Goal: Task Accomplishment & Management: Manage account settings

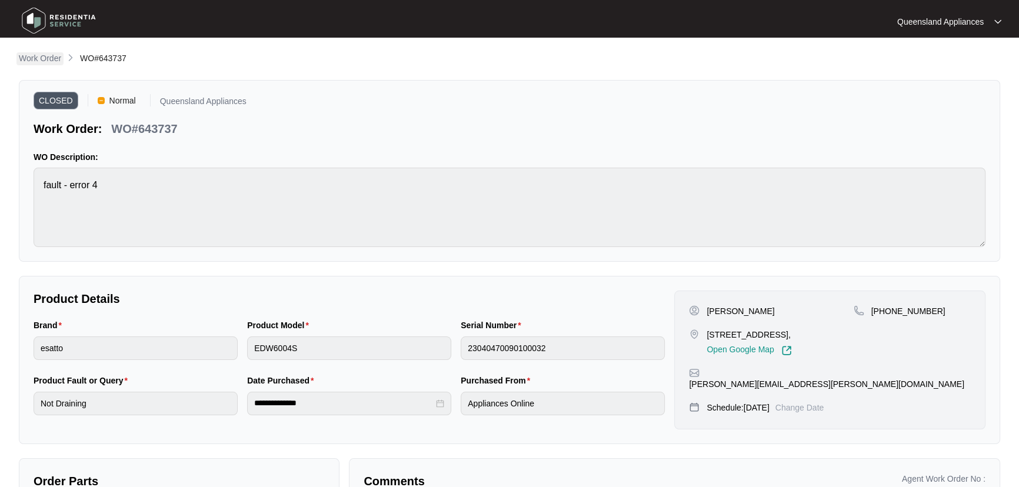
click at [51, 60] on p "Work Order" at bounding box center [40, 58] width 42 height 12
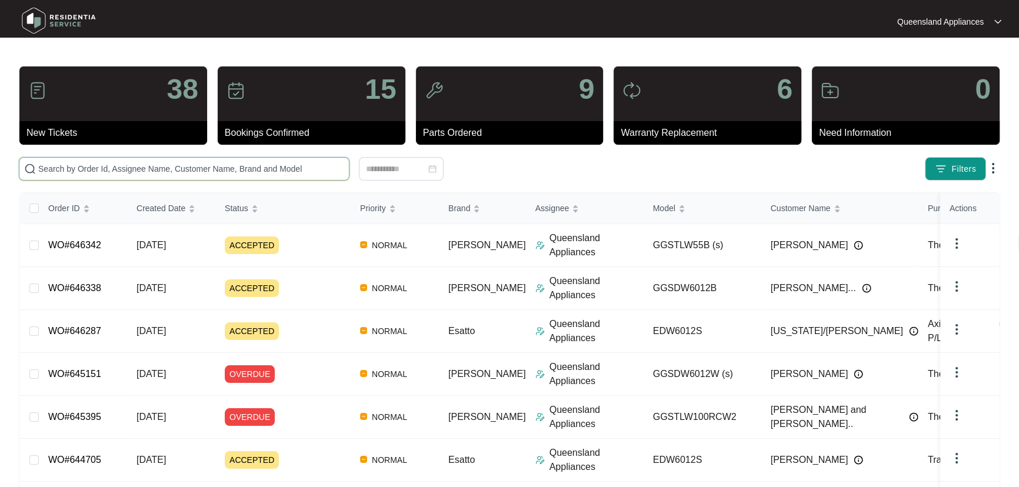
click at [276, 168] on input "text" at bounding box center [191, 168] width 306 height 13
paste input "646176"
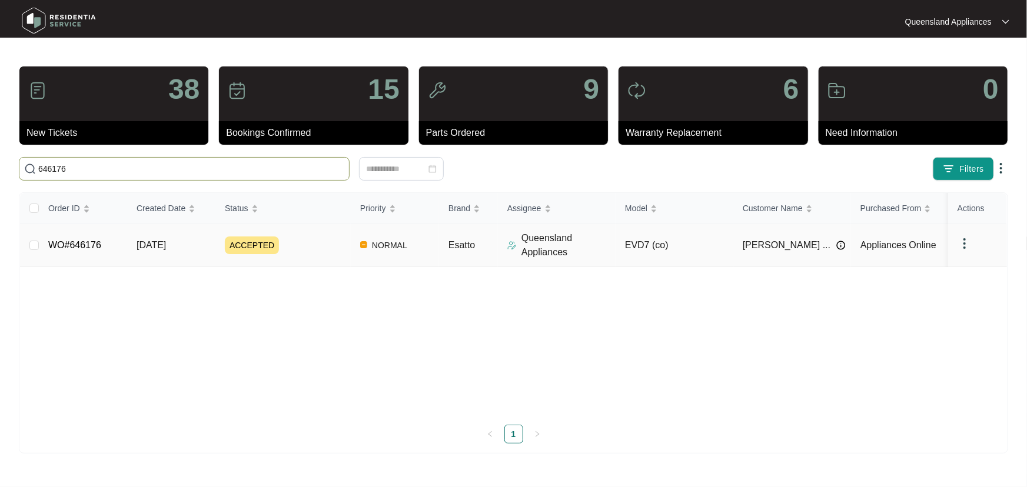
type input "646176"
click at [315, 244] on div "ACCEPTED" at bounding box center [288, 246] width 126 height 18
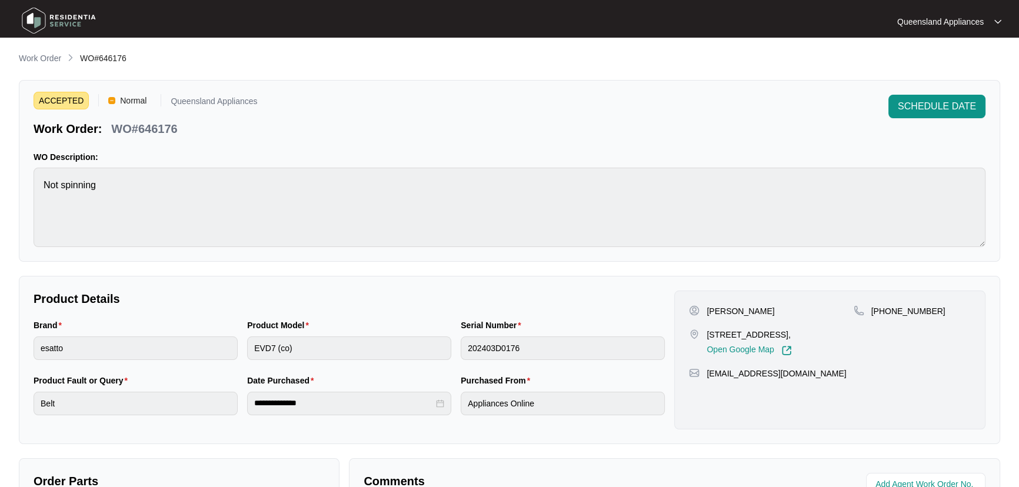
drag, startPoint x: 36, startPoint y: 55, endPoint x: 50, endPoint y: 58, distance: 13.9
click at [36, 55] on p "Work Order" at bounding box center [40, 58] width 42 height 12
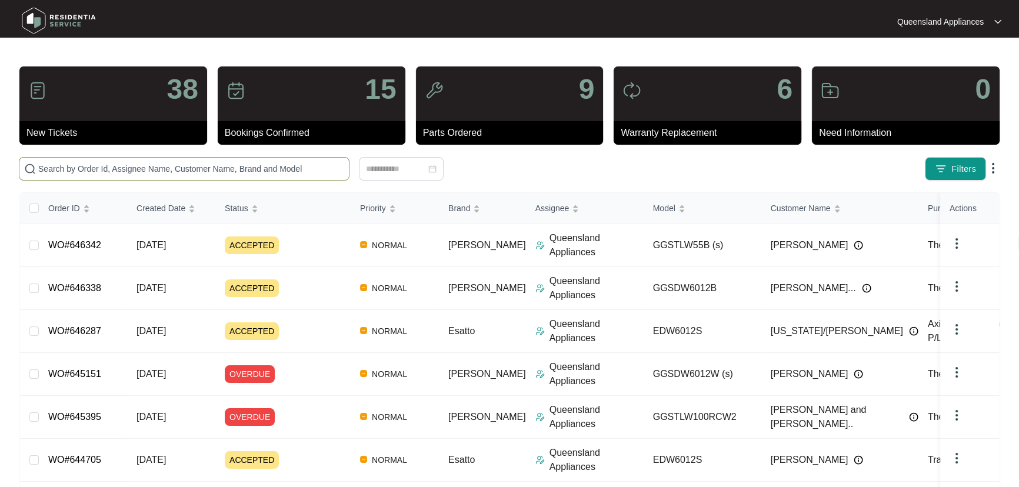
click at [263, 159] on span at bounding box center [184, 169] width 331 height 24
paste input "646287"
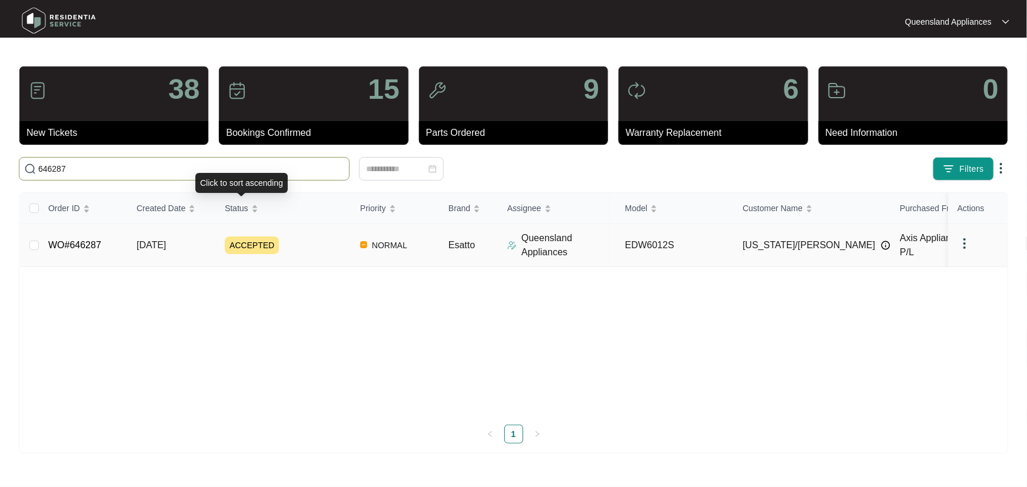
type input "646287"
click at [335, 242] on div "ACCEPTED" at bounding box center [288, 246] width 126 height 18
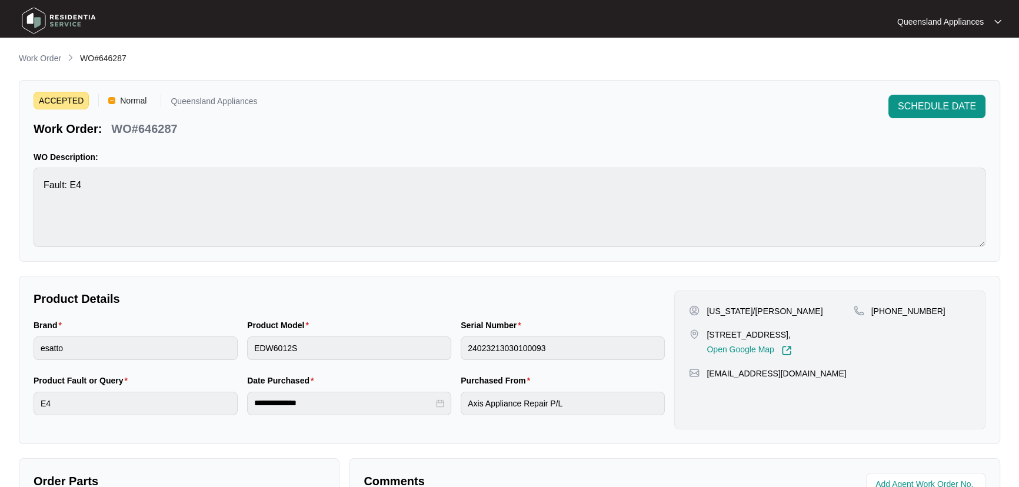
drag, startPoint x: 50, startPoint y: 63, endPoint x: 56, endPoint y: 65, distance: 6.1
click at [50, 63] on p "Work Order" at bounding box center [40, 58] width 42 height 12
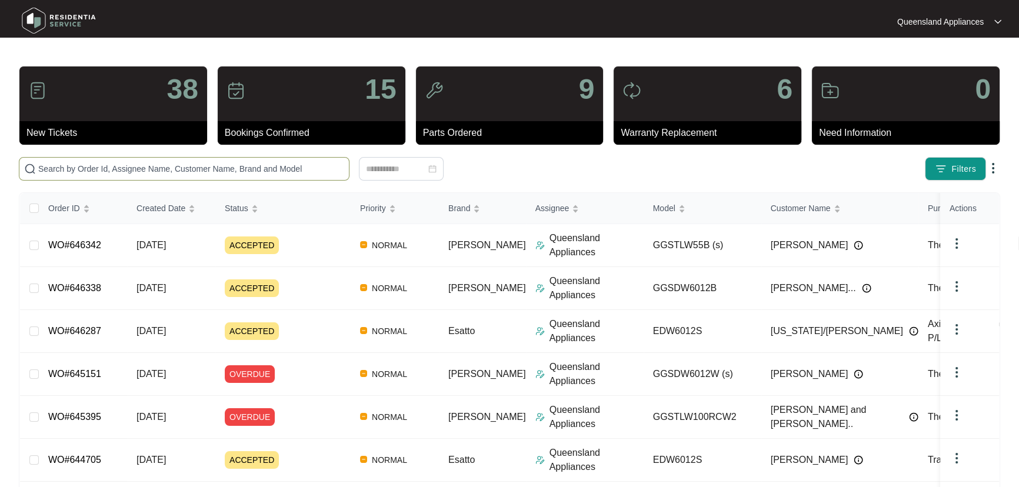
click at [192, 161] on span at bounding box center [184, 169] width 331 height 24
paste input "646338"
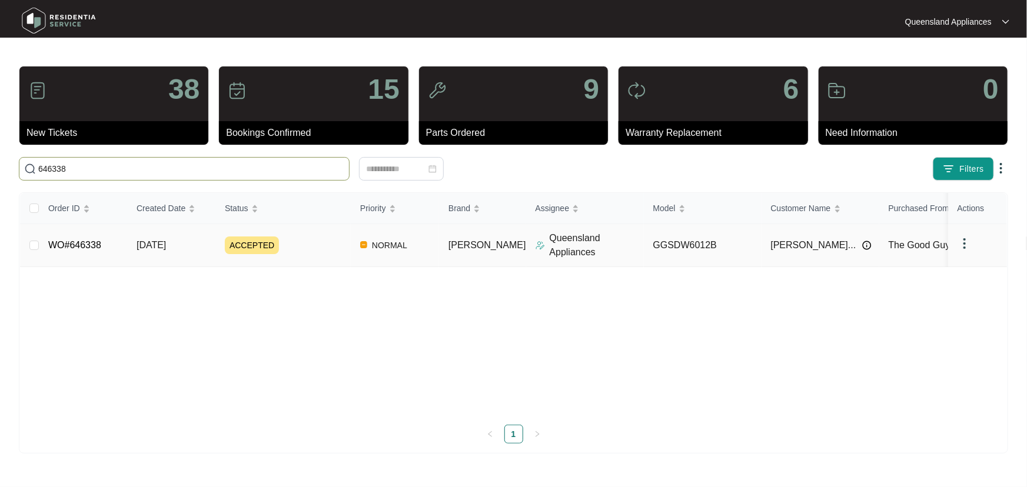
type input "646338"
drag, startPoint x: 304, startPoint y: 250, endPoint x: 296, endPoint y: 256, distance: 9.7
click at [304, 250] on div "ACCEPTED" at bounding box center [288, 246] width 126 height 18
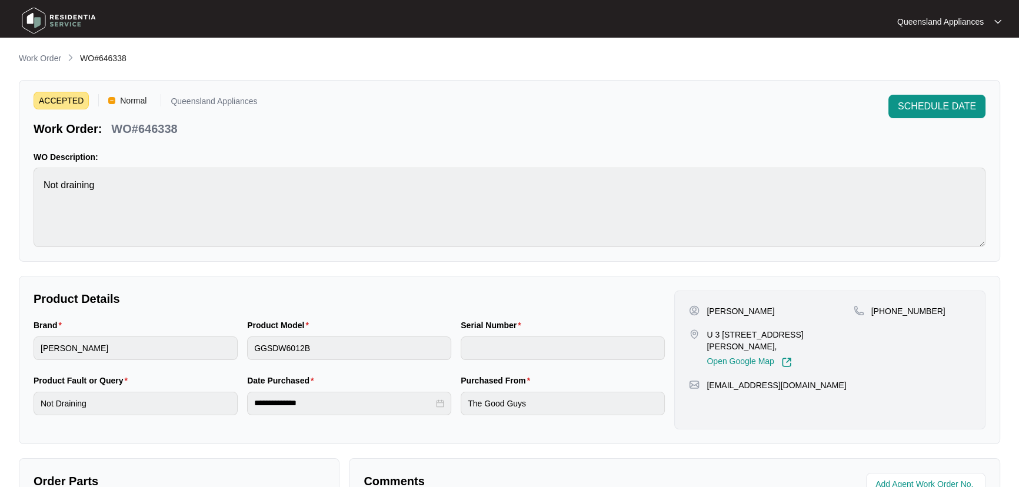
click at [32, 50] on main "**********" at bounding box center [509, 390] width 1019 height 780
click at [64, 60] on ol "Work Order WO#646338" at bounding box center [73, 59] width 108 height 14
click at [53, 57] on p "Work Order" at bounding box center [40, 58] width 42 height 12
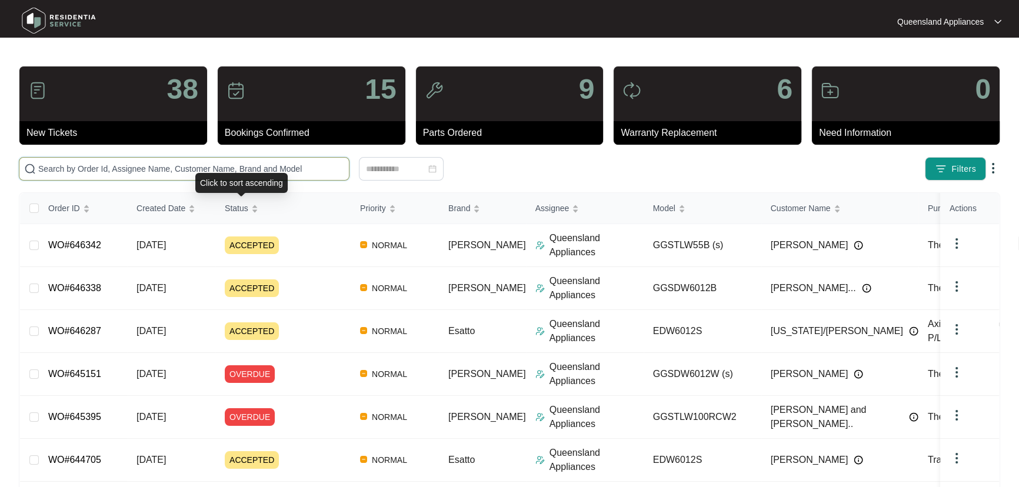
click at [284, 172] on input "text" at bounding box center [191, 168] width 306 height 13
paste input "646342"
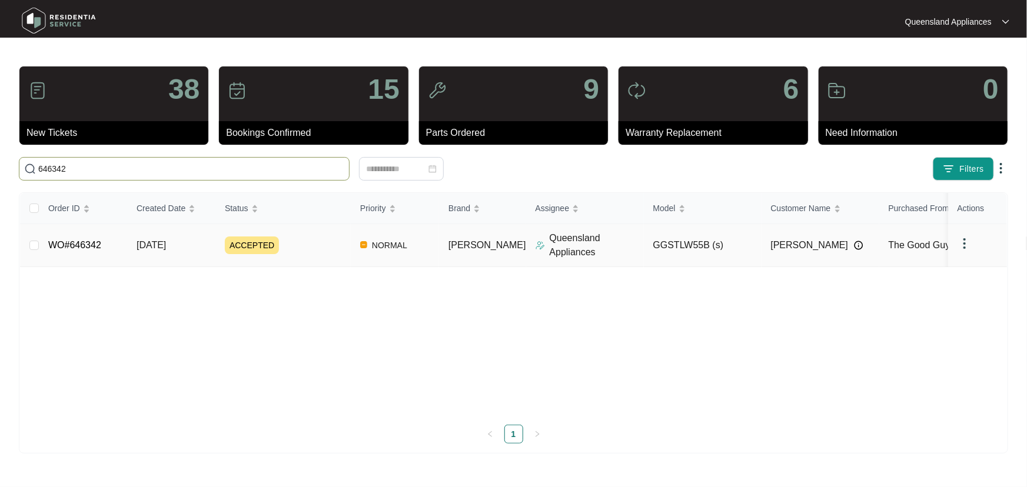
type input "646342"
click at [310, 241] on div "ACCEPTED" at bounding box center [288, 246] width 126 height 18
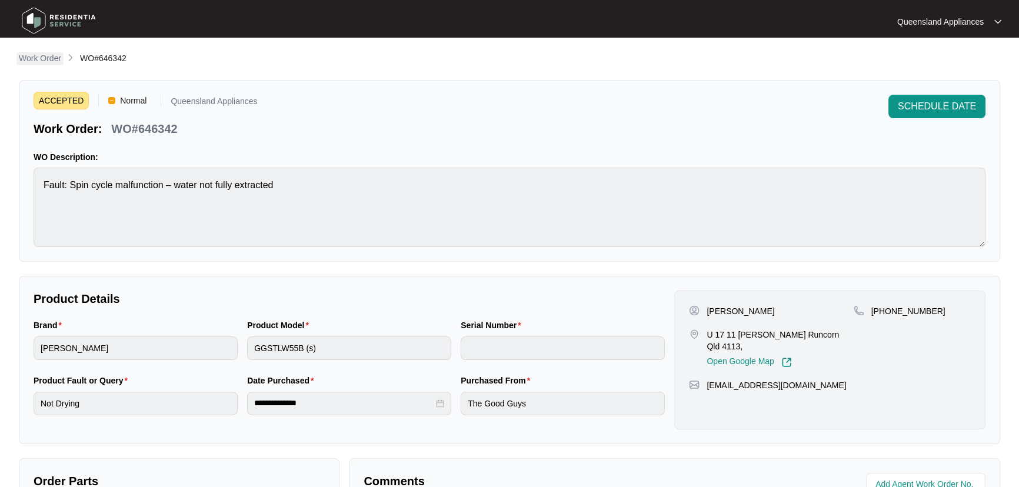
click at [54, 60] on p "Work Order" at bounding box center [40, 58] width 42 height 12
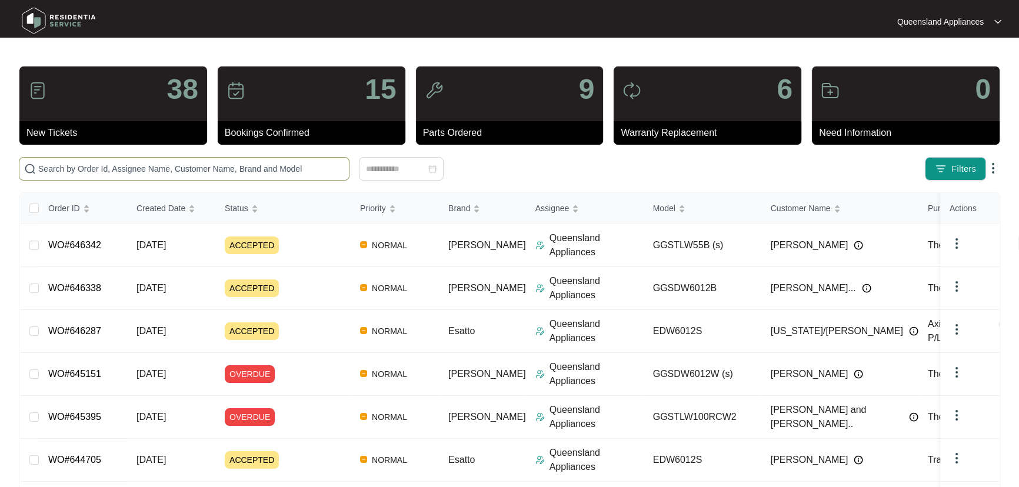
click at [308, 174] on input "text" at bounding box center [191, 168] width 306 height 13
paste input "646159"
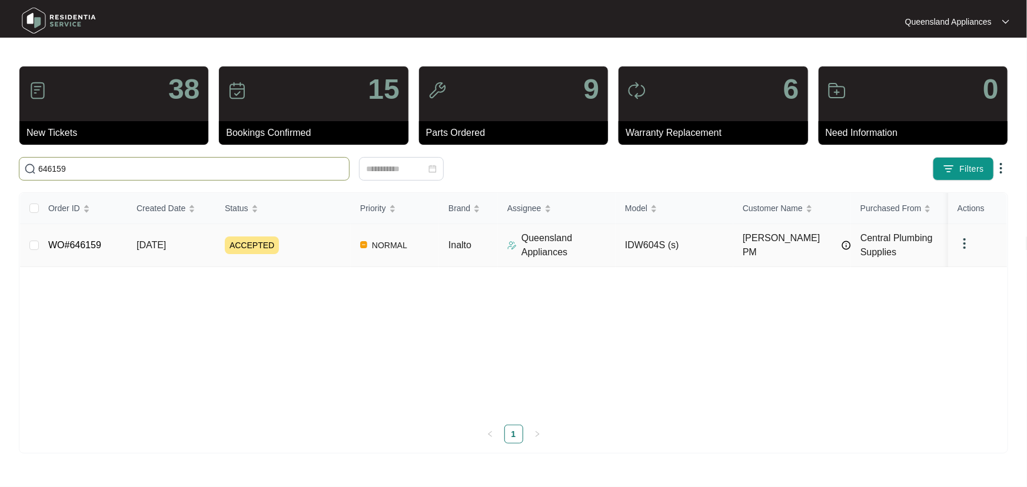
type input "646159"
click at [342, 244] on div "ACCEPTED" at bounding box center [288, 246] width 126 height 18
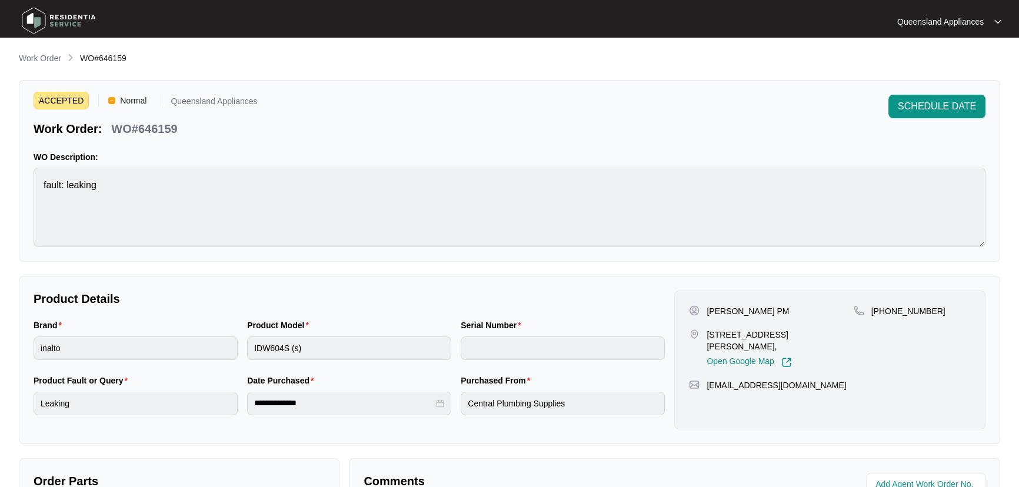
click at [50, 59] on p "Work Order" at bounding box center [40, 58] width 42 height 12
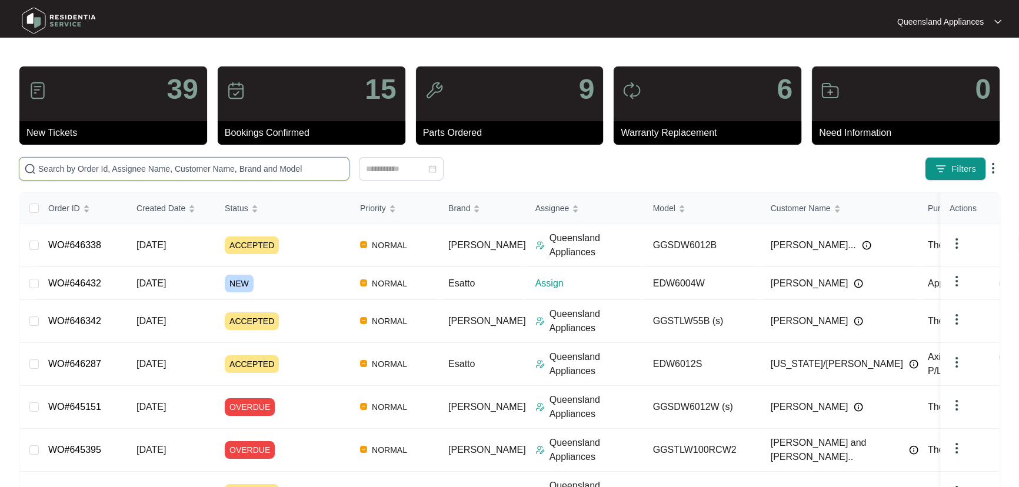
click at [151, 167] on input "text" at bounding box center [191, 168] width 306 height 13
paste input "646338"
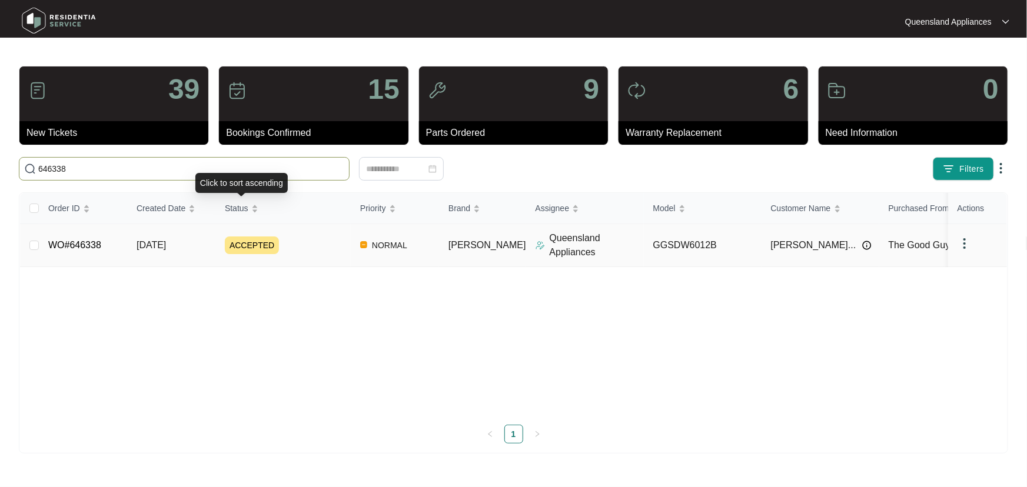
type input "646338"
click at [339, 239] on div "ACCEPTED" at bounding box center [288, 246] width 126 height 18
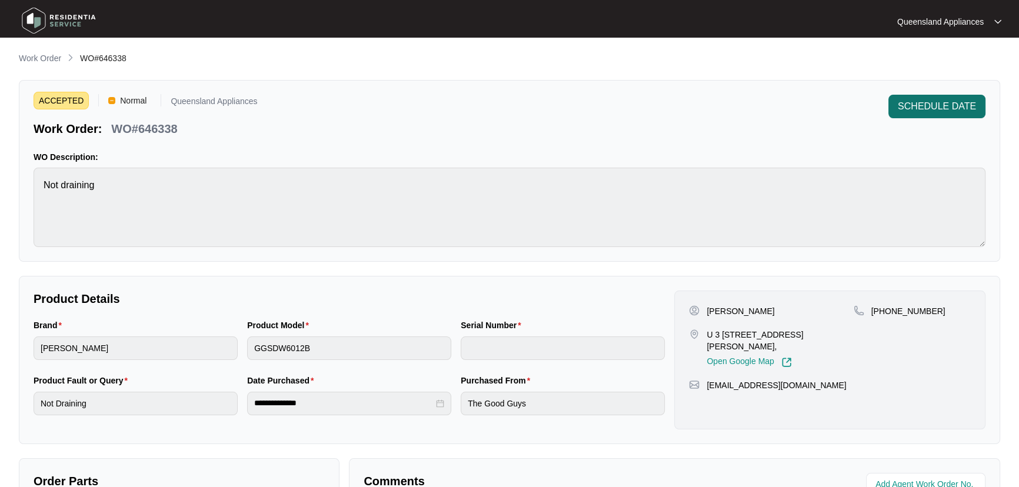
click at [941, 106] on span "SCHEDULE DATE" at bounding box center [937, 106] width 78 height 14
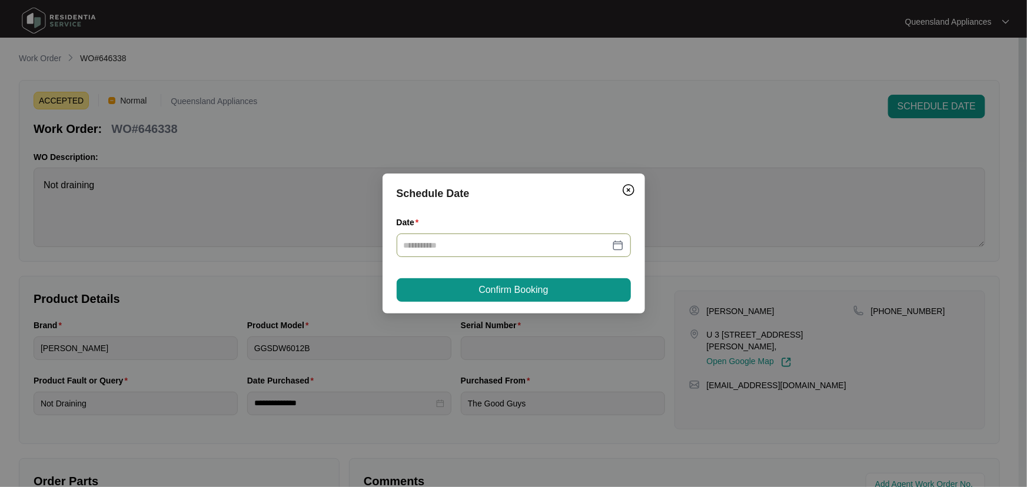
click at [617, 250] on div at bounding box center [514, 245] width 220 height 13
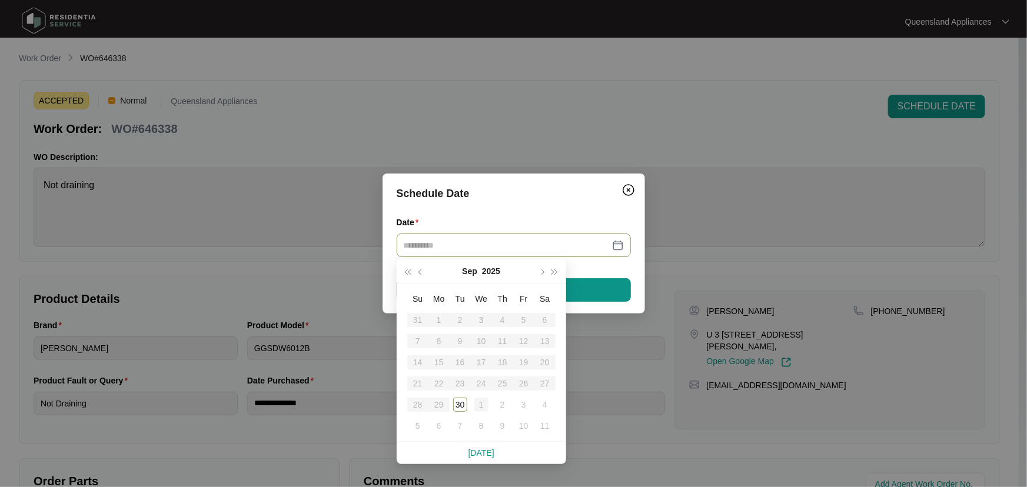
click at [484, 401] on div "1" at bounding box center [481, 405] width 14 height 14
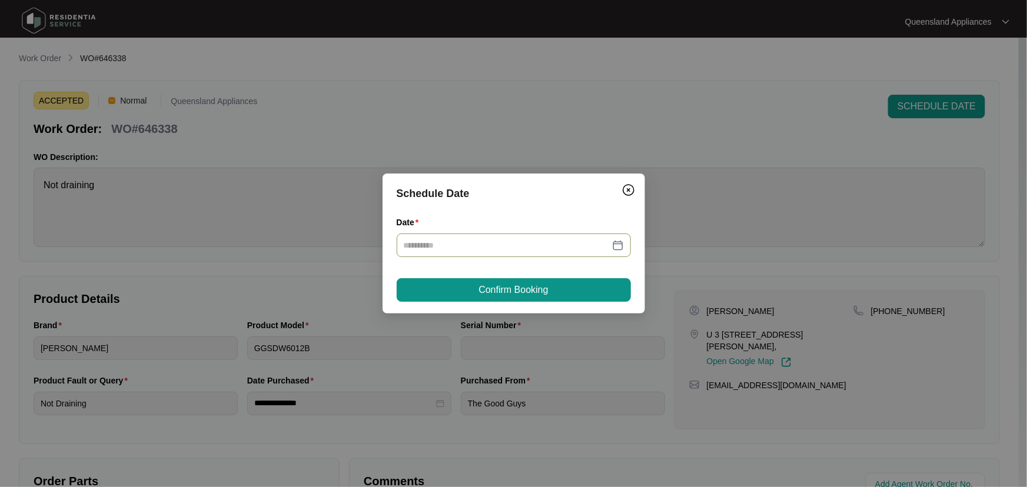
type input "**********"
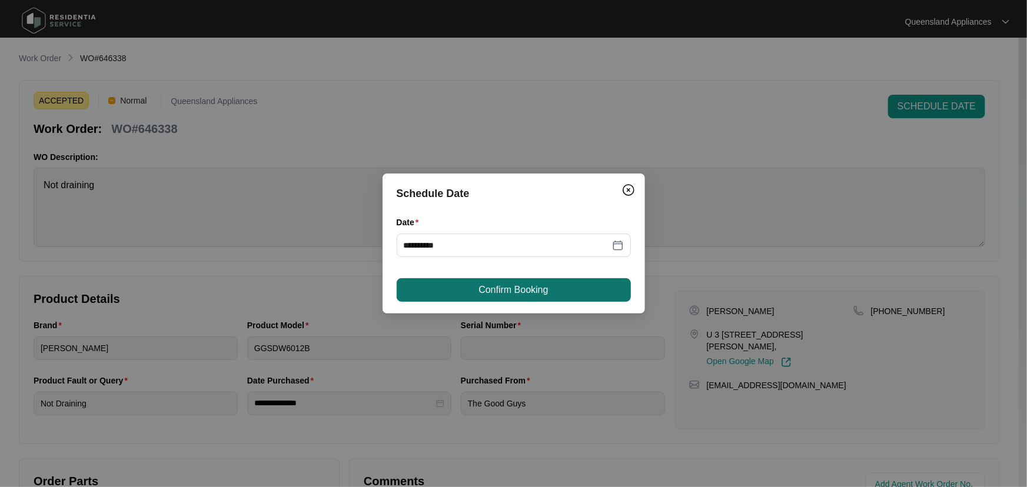
click at [560, 292] on button "Confirm Booking" at bounding box center [514, 290] width 234 height 24
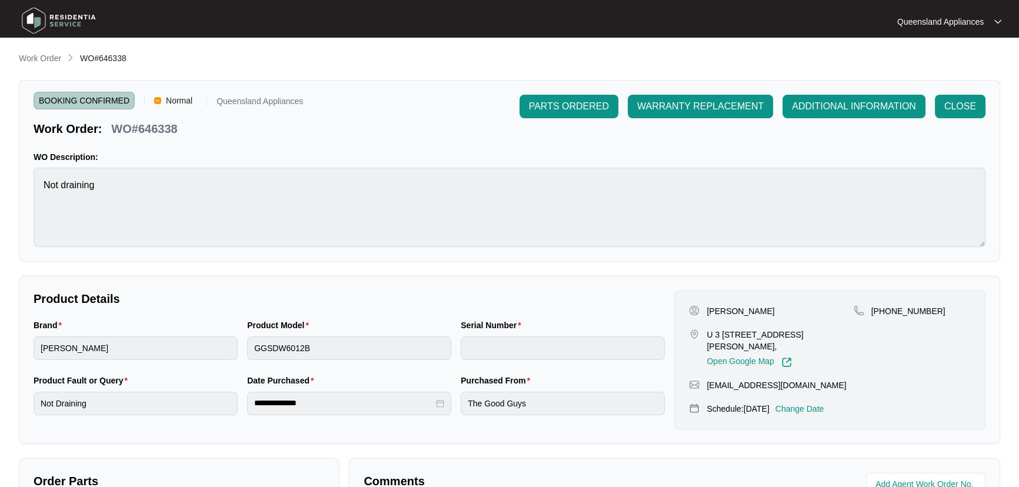
drag, startPoint x: 38, startPoint y: 57, endPoint x: 48, endPoint y: 57, distance: 10.6
click at [38, 57] on p "Work Order" at bounding box center [40, 58] width 42 height 12
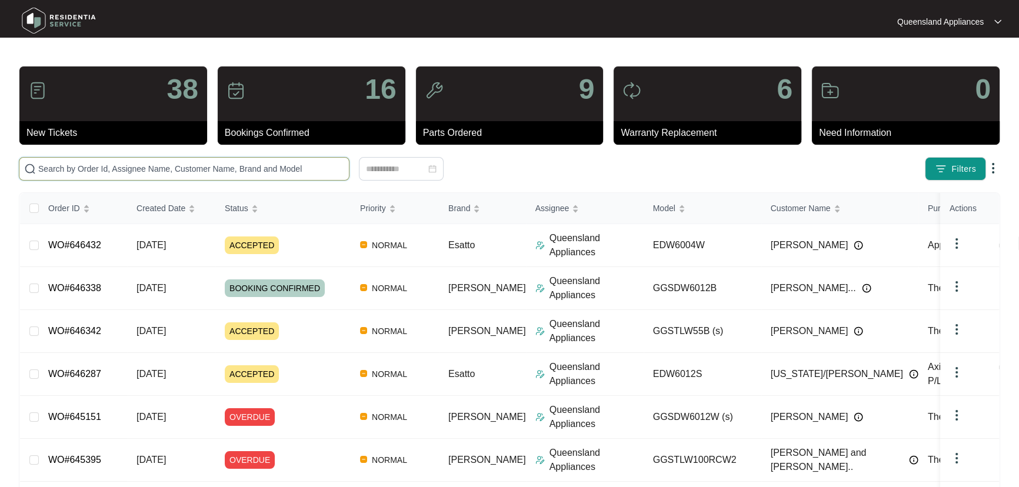
click at [288, 172] on input "text" at bounding box center [191, 168] width 306 height 13
paste input "646432"
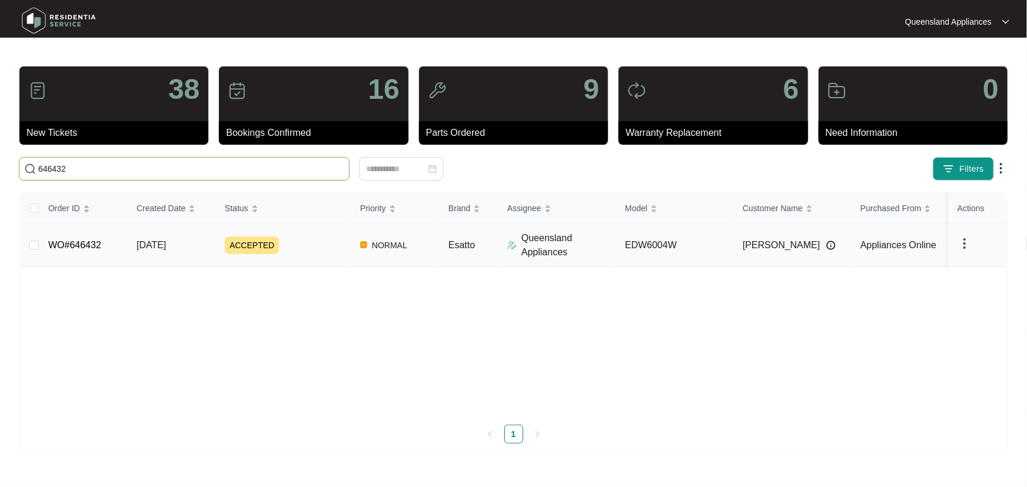
type input "646432"
click at [329, 237] on div "ACCEPTED" at bounding box center [288, 246] width 126 height 18
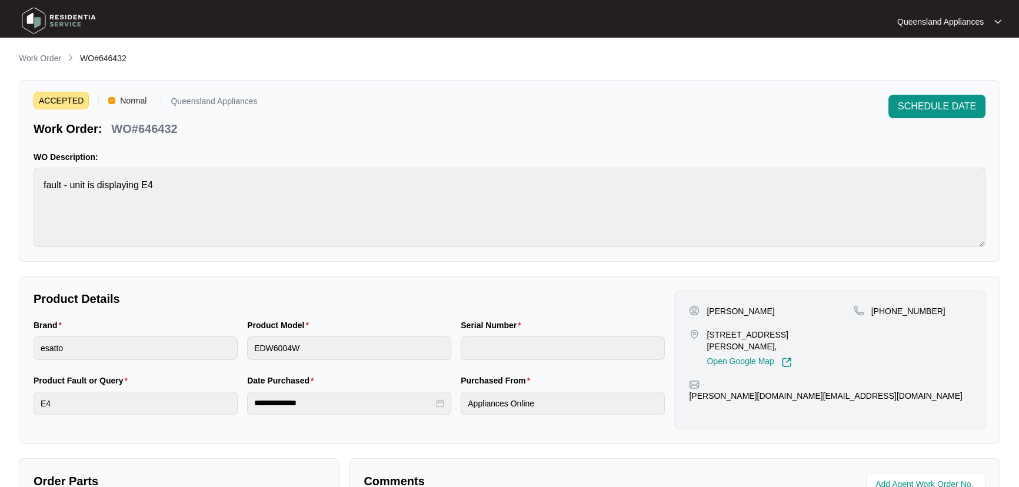
click at [54, 57] on p "Work Order" at bounding box center [40, 58] width 42 height 12
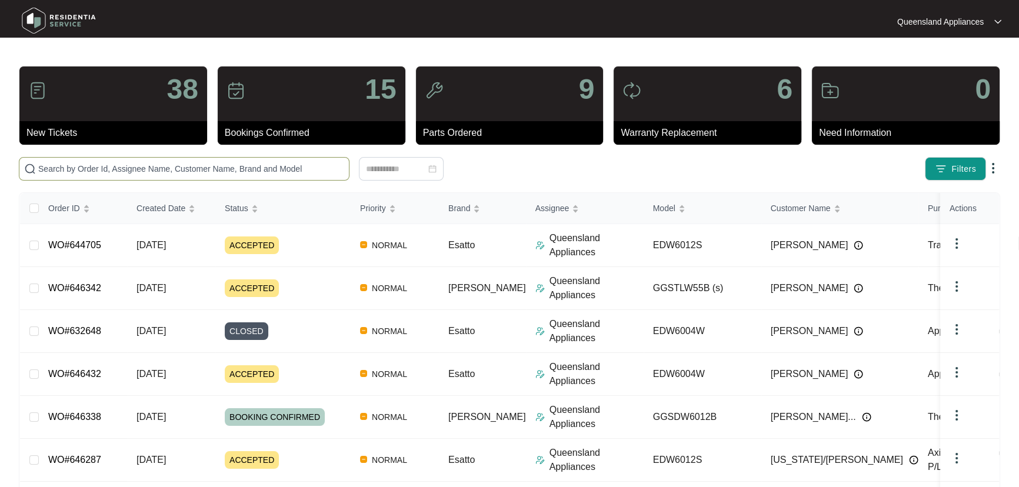
click at [131, 178] on span at bounding box center [184, 169] width 331 height 24
click at [135, 172] on input "text" at bounding box center [191, 168] width 306 height 13
paste input "646361"
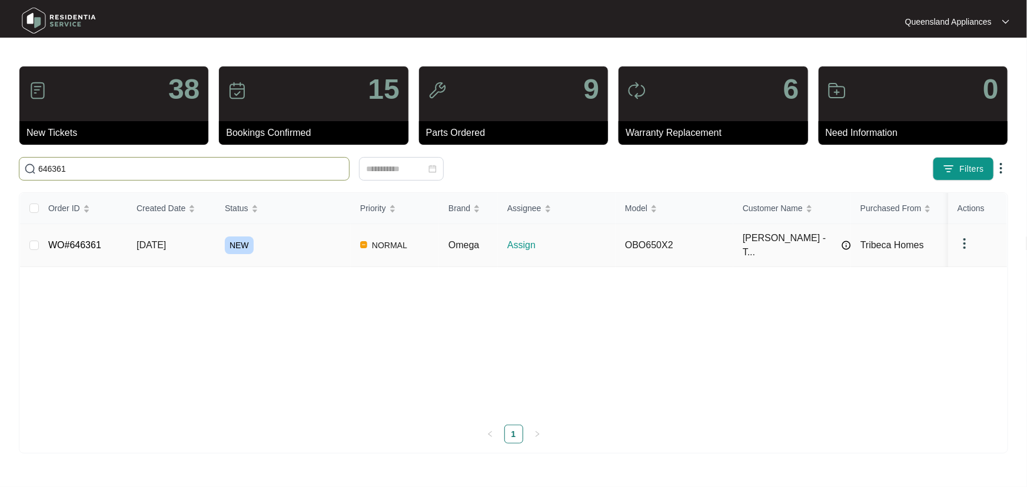
type input "646361"
click at [337, 237] on div "NEW" at bounding box center [288, 246] width 126 height 18
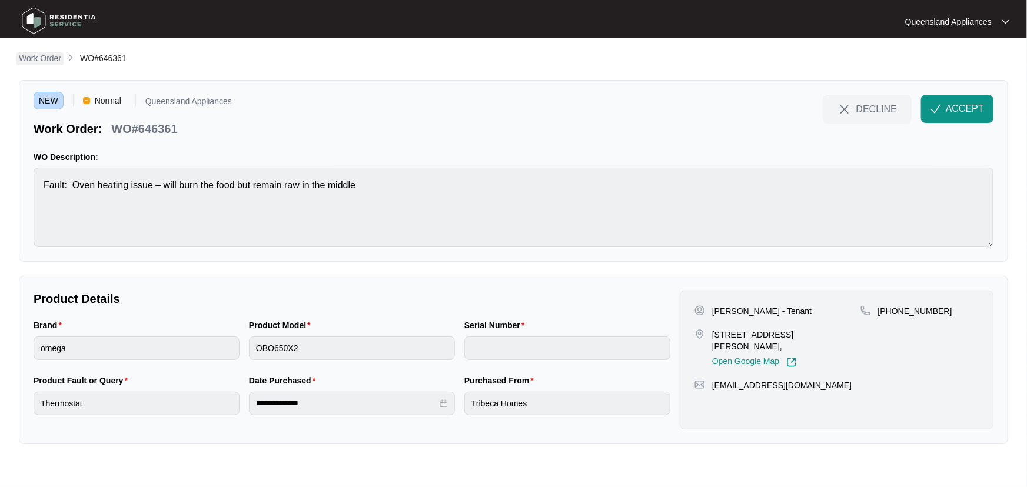
click at [47, 58] on p "Work Order" at bounding box center [40, 58] width 42 height 12
